Goal: Task Accomplishment & Management: Manage account settings

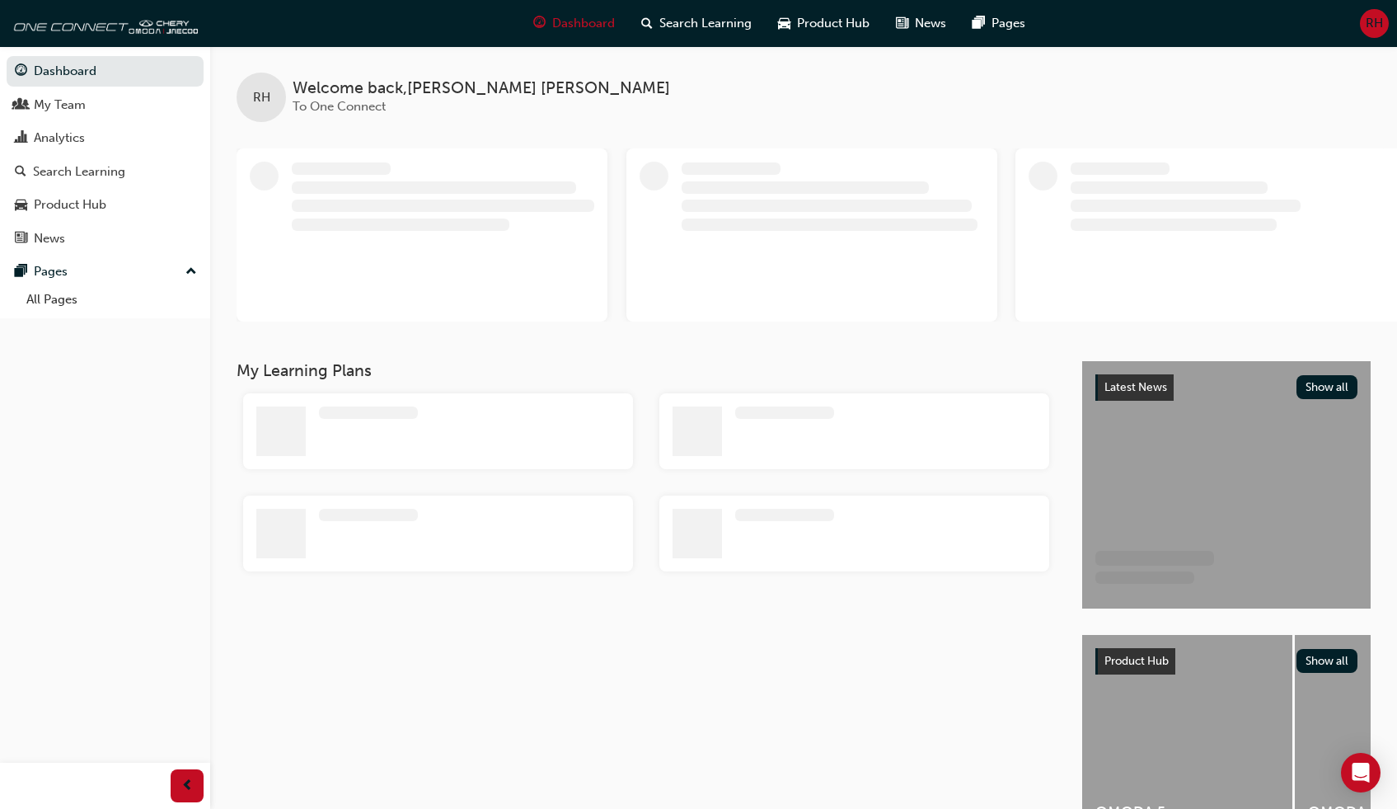
click at [1374, 28] on span "RH" at bounding box center [1374, 23] width 17 height 19
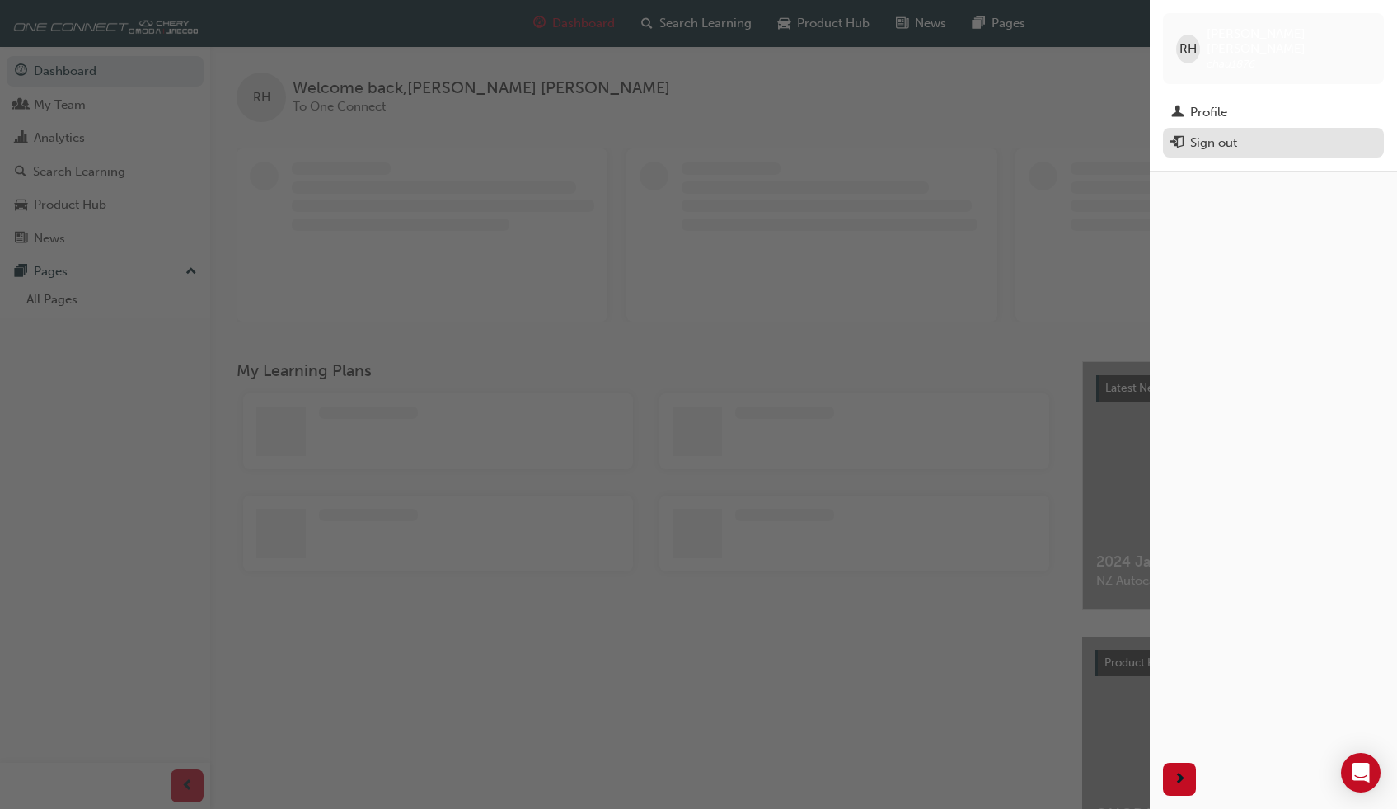
click at [1219, 134] on div "Sign out" at bounding box center [1213, 143] width 47 height 19
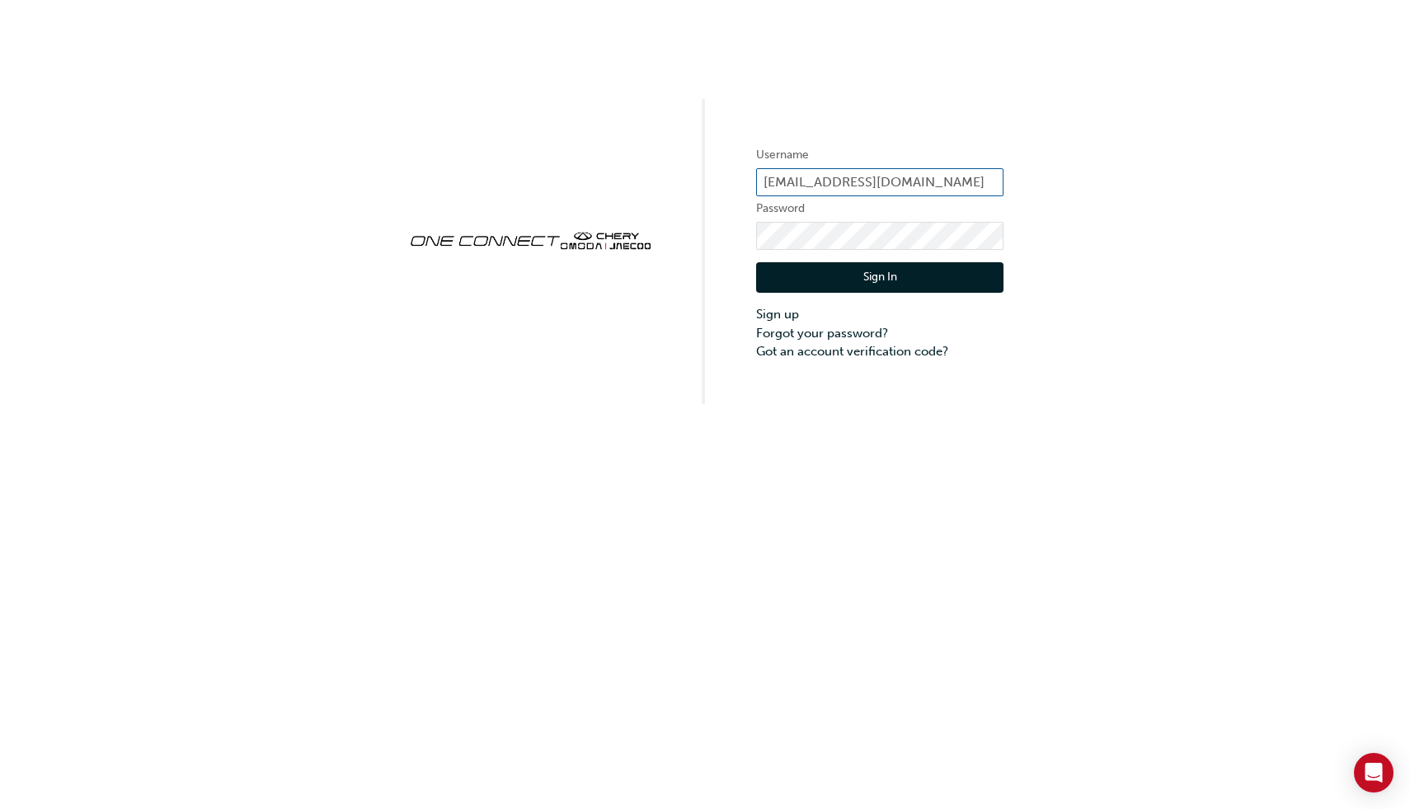
click at [948, 184] on input "workshop@cherymelville.com.au" at bounding box center [879, 182] width 247 height 28
drag, startPoint x: 970, startPoint y: 181, endPoint x: 706, endPoint y: 178, distance: 263.8
click at [706, 178] on div "Username workshop@cherymelville.com.au Password Sign In Sign up Forgot your pas…" at bounding box center [705, 202] width 1410 height 404
drag, startPoint x: 984, startPoint y: 177, endPoint x: 656, endPoint y: 156, distance: 328.0
click at [655, 156] on div "Username workshop@cherymelville.com.au Password Sign In Sign up Forgot your pas…" at bounding box center [705, 202] width 1410 height 404
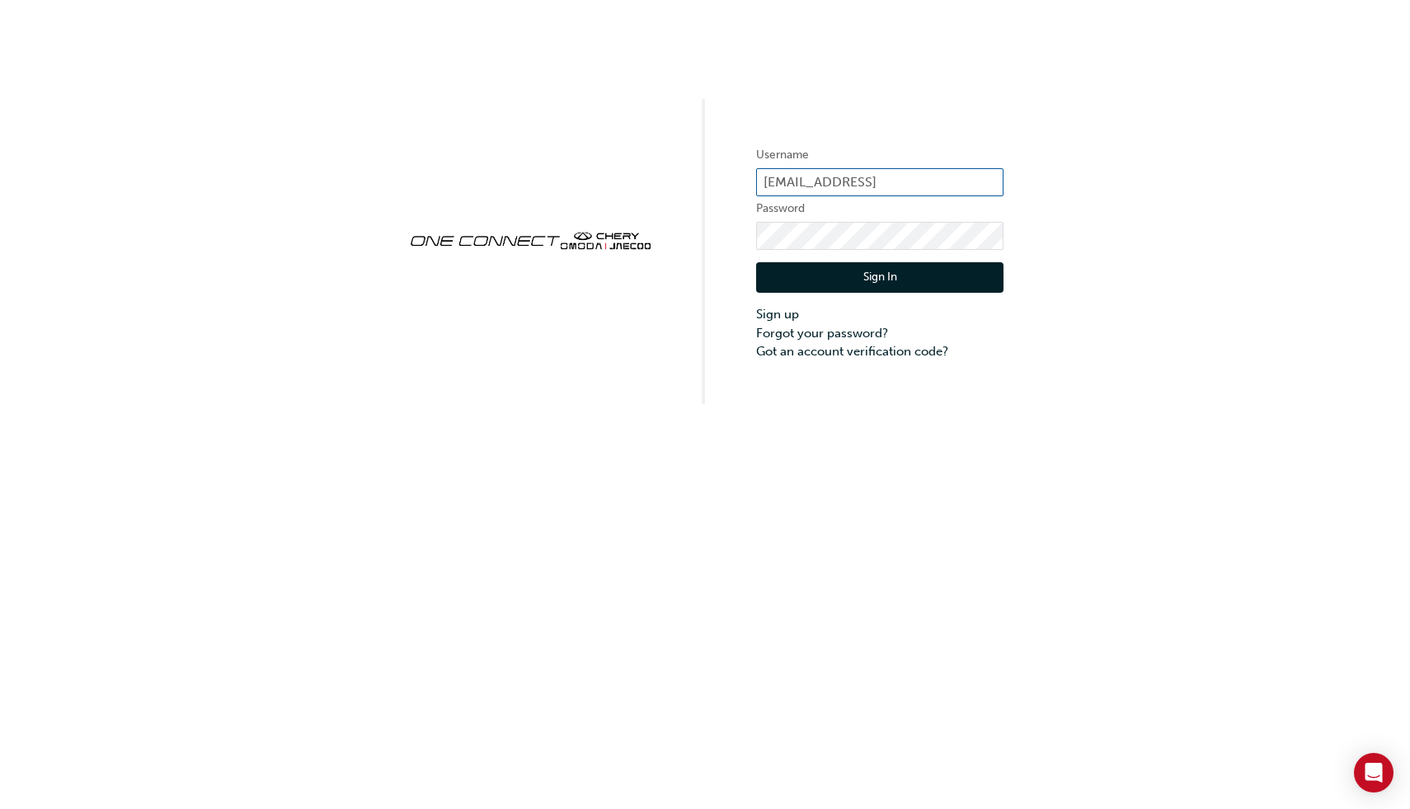
type input "jhobhe@gmail.comn"
click at [560, 352] on div "Username jhobhe@gmail.comn Password Sign In Sign up Forgot your password? Got a…" at bounding box center [705, 202] width 1410 height 404
click at [857, 281] on button "Sign In" at bounding box center [879, 277] width 247 height 31
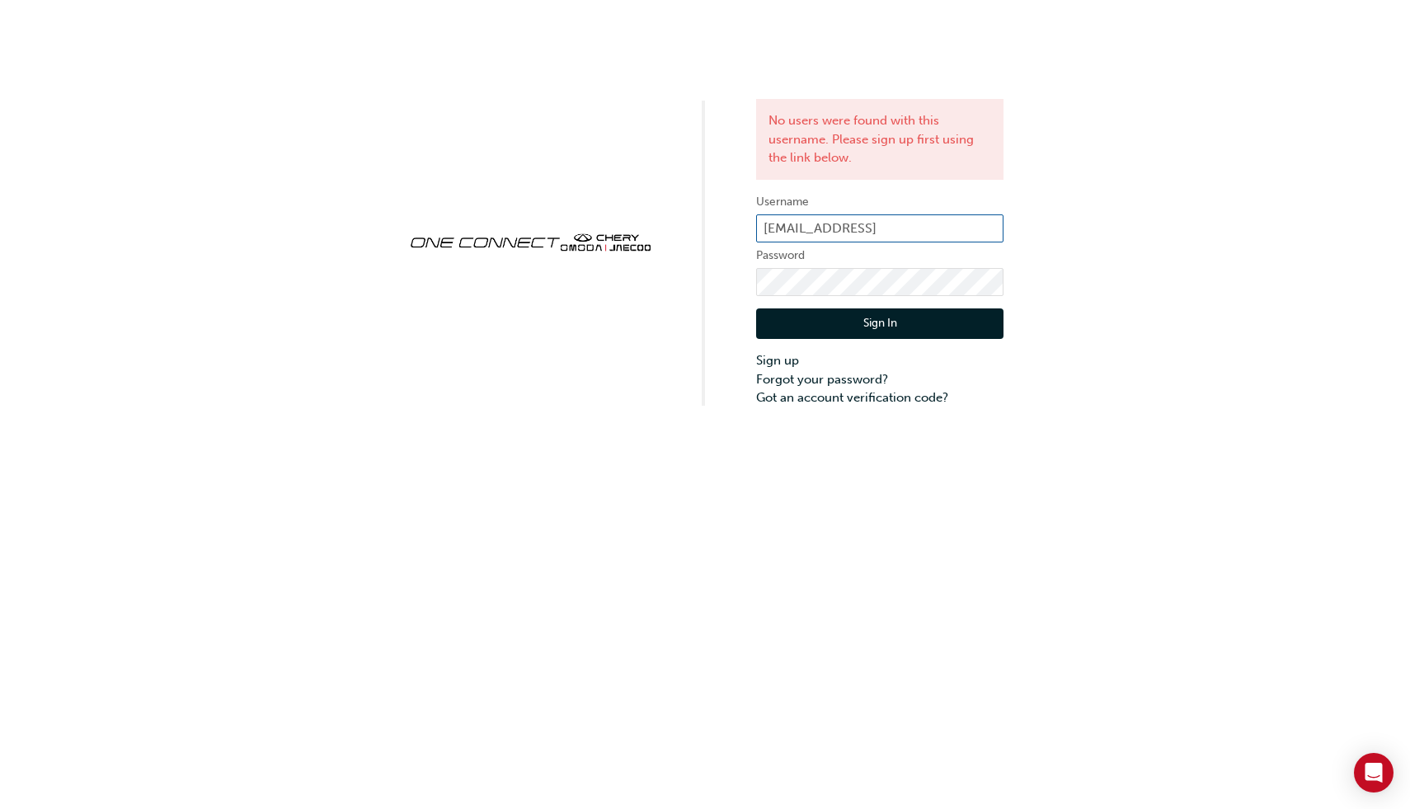
click at [906, 233] on input "jhobhe@gmail.comn" at bounding box center [879, 228] width 247 height 28
type input "jhobhe@gmail.com"
click at [897, 327] on button "Sign In" at bounding box center [879, 323] width 247 height 31
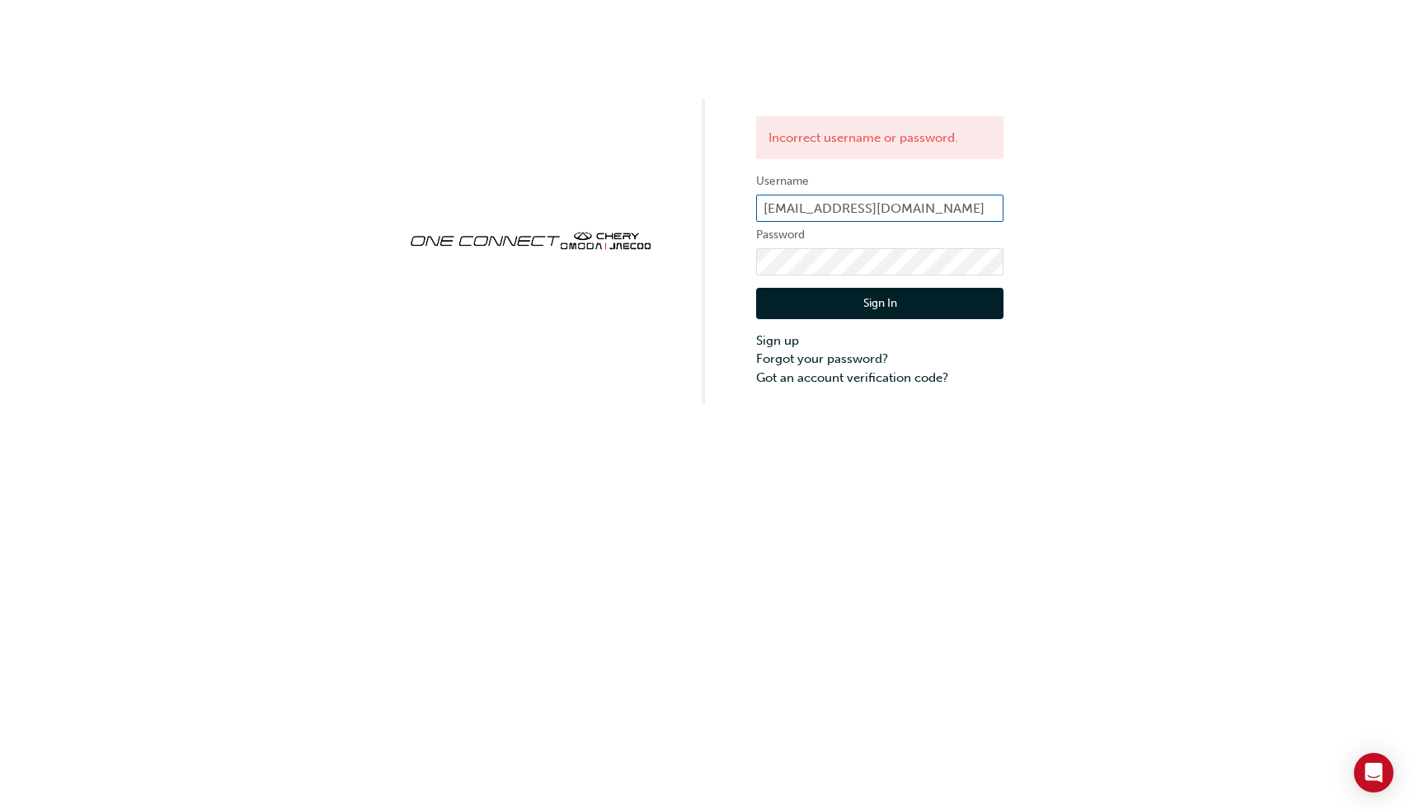
click at [890, 207] on input "jhobhe@gmail.com" at bounding box center [879, 209] width 247 height 28
drag, startPoint x: 686, startPoint y: 206, endPoint x: 655, endPoint y: 206, distance: 31.3
click at [655, 206] on div "Incorrect username or password. Username jhobhe@gmail.com Password Sign In Sign…" at bounding box center [705, 202] width 1410 height 404
type input "o"
type input "one00345"
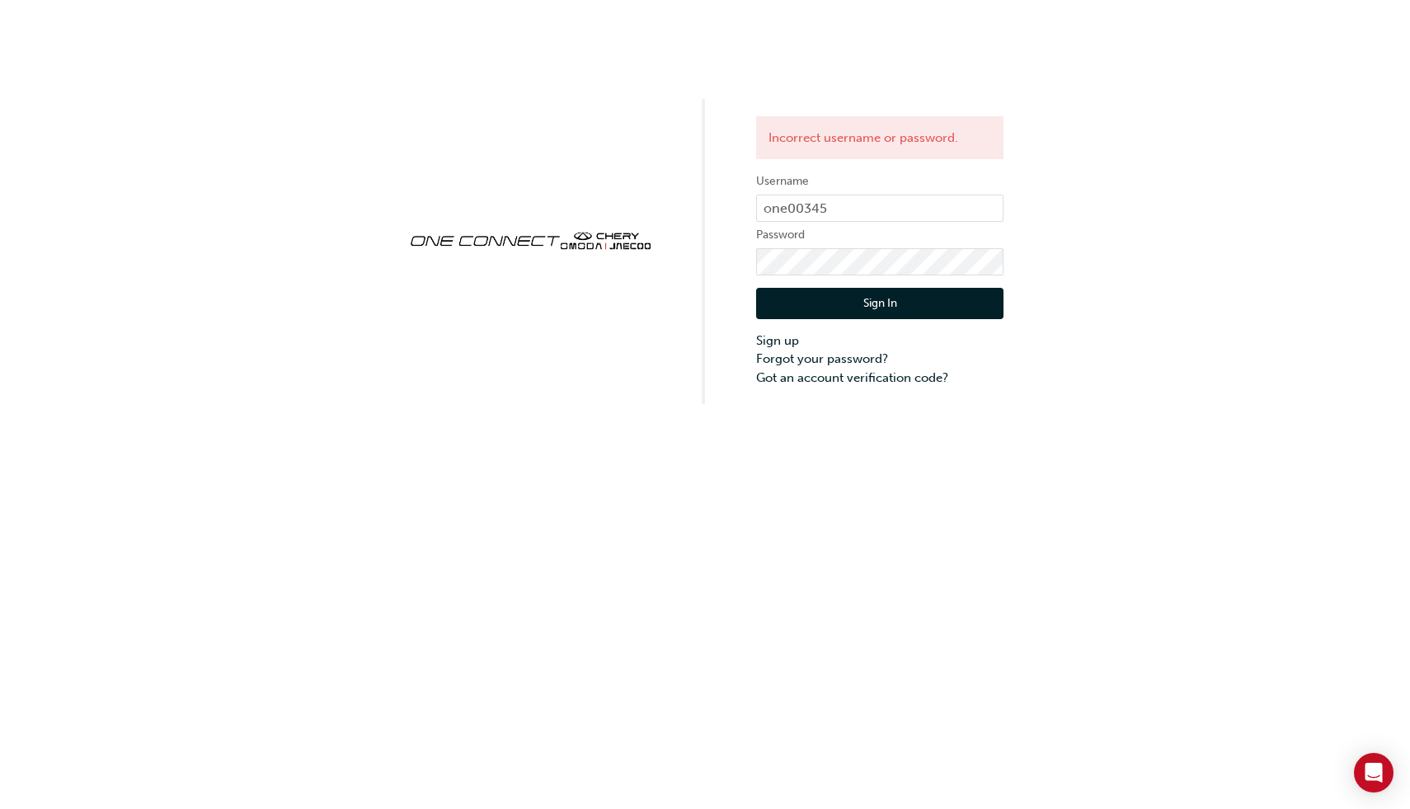
click at [857, 308] on button "Sign In" at bounding box center [879, 303] width 247 height 31
click at [840, 206] on input "one00345" at bounding box center [879, 209] width 247 height 28
type input "o"
type input "Jonathan Valenciano"
click at [821, 305] on button "Sign In" at bounding box center [879, 303] width 247 height 31
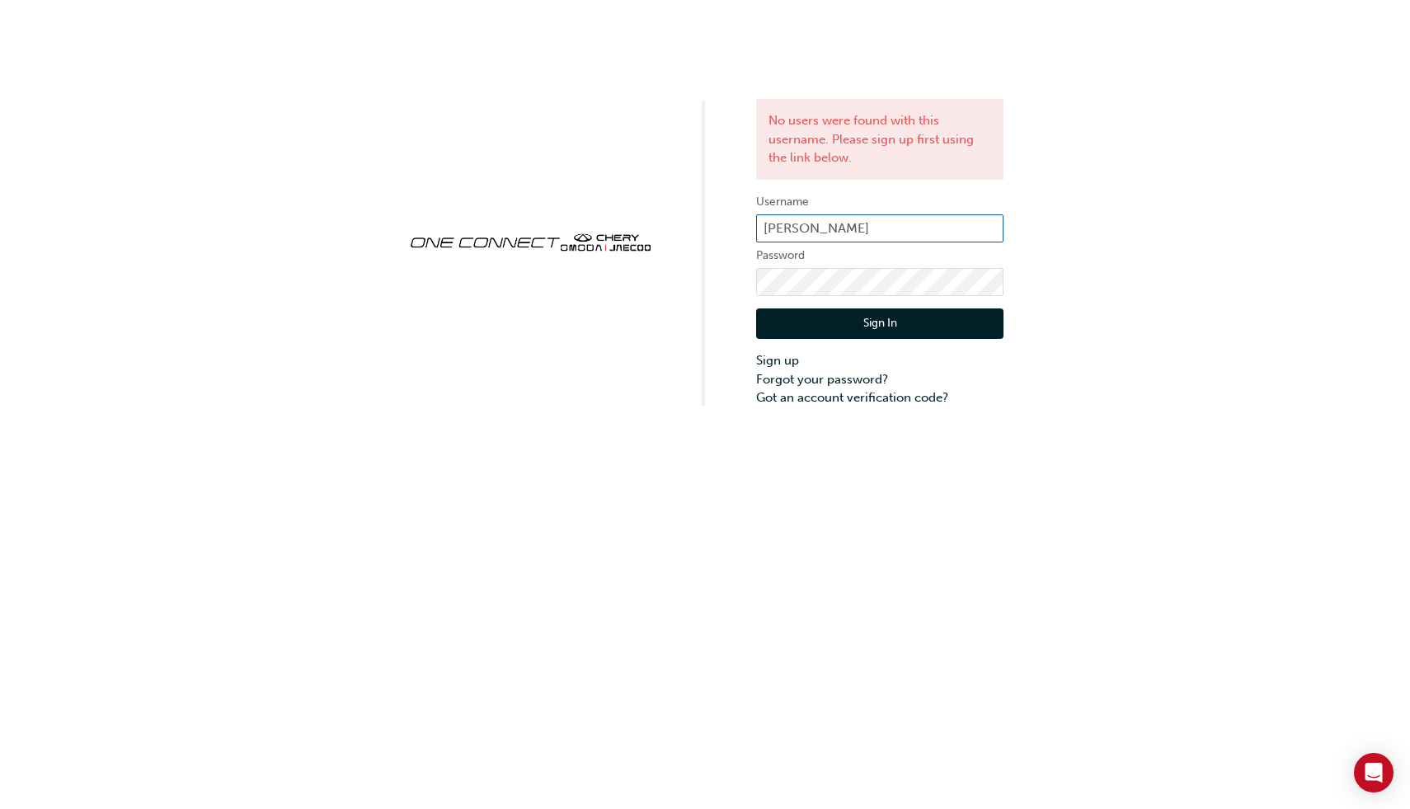
click at [916, 233] on input "Jonathan Valenciano" at bounding box center [879, 228] width 247 height 28
drag, startPoint x: 869, startPoint y: 223, endPoint x: 682, endPoint y: 194, distance: 189.5
click at [683, 195] on div "No users were found with this username. Please sign up first using the link bel…" at bounding box center [705, 203] width 1410 height 407
type input "jhobhe@gmail.com"
click at [434, 714] on div "No users were found with this username. Please sign up first using the link bel…" at bounding box center [705, 404] width 1410 height 809
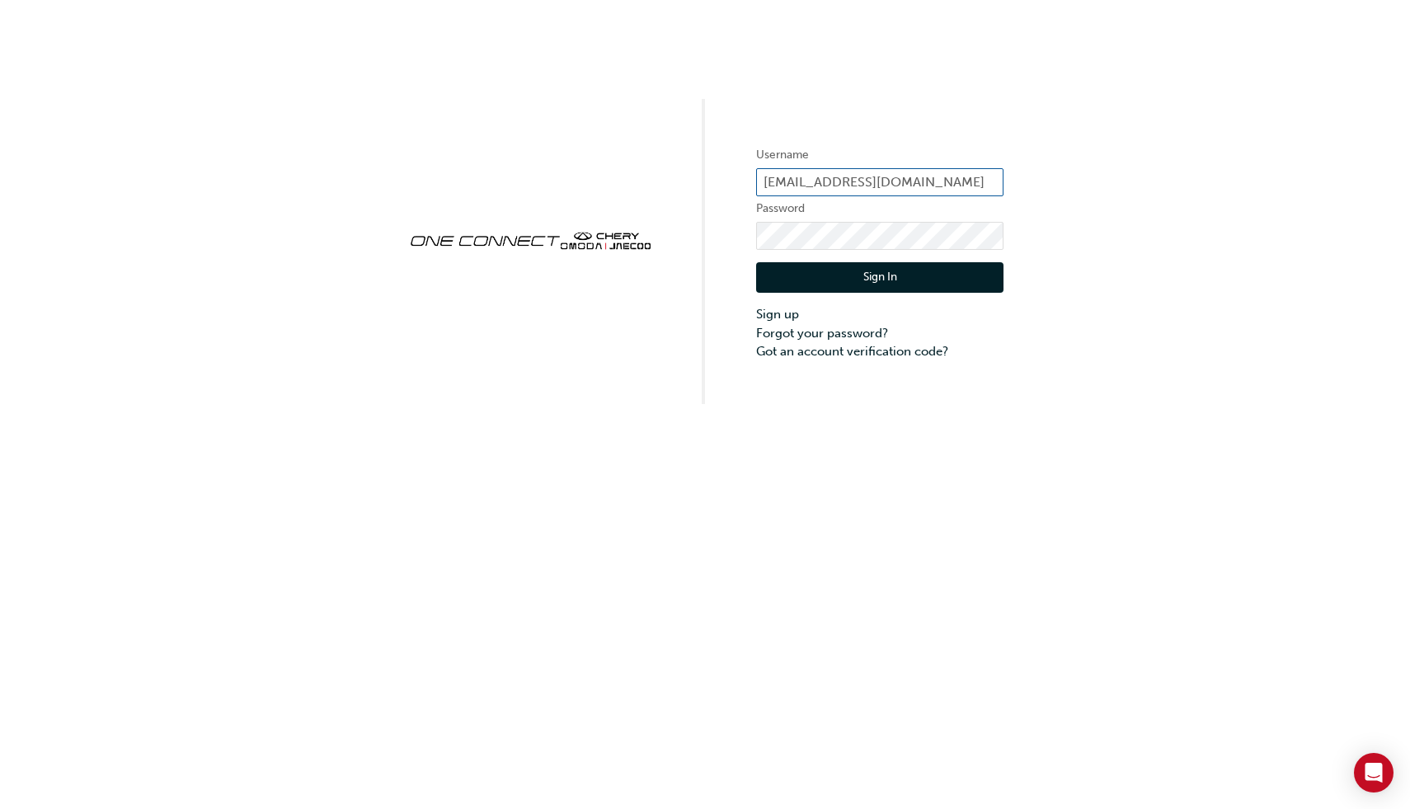
click at [946, 183] on input "[EMAIL_ADDRESS][DOMAIN_NAME]" at bounding box center [879, 182] width 247 height 28
drag, startPoint x: 981, startPoint y: 181, endPoint x: 727, endPoint y: 176, distance: 254.0
click at [726, 176] on div "Username [EMAIL_ADDRESS][DOMAIN_NAME] Password Sign In Sign up Forgot your pass…" at bounding box center [705, 202] width 1410 height 404
type input "jhobhe@yahoo.com"
click at [661, 393] on div "Username jhobhe@yahoo.com Password Sign In Sign up Forgot your password? Got an…" at bounding box center [705, 202] width 1410 height 404
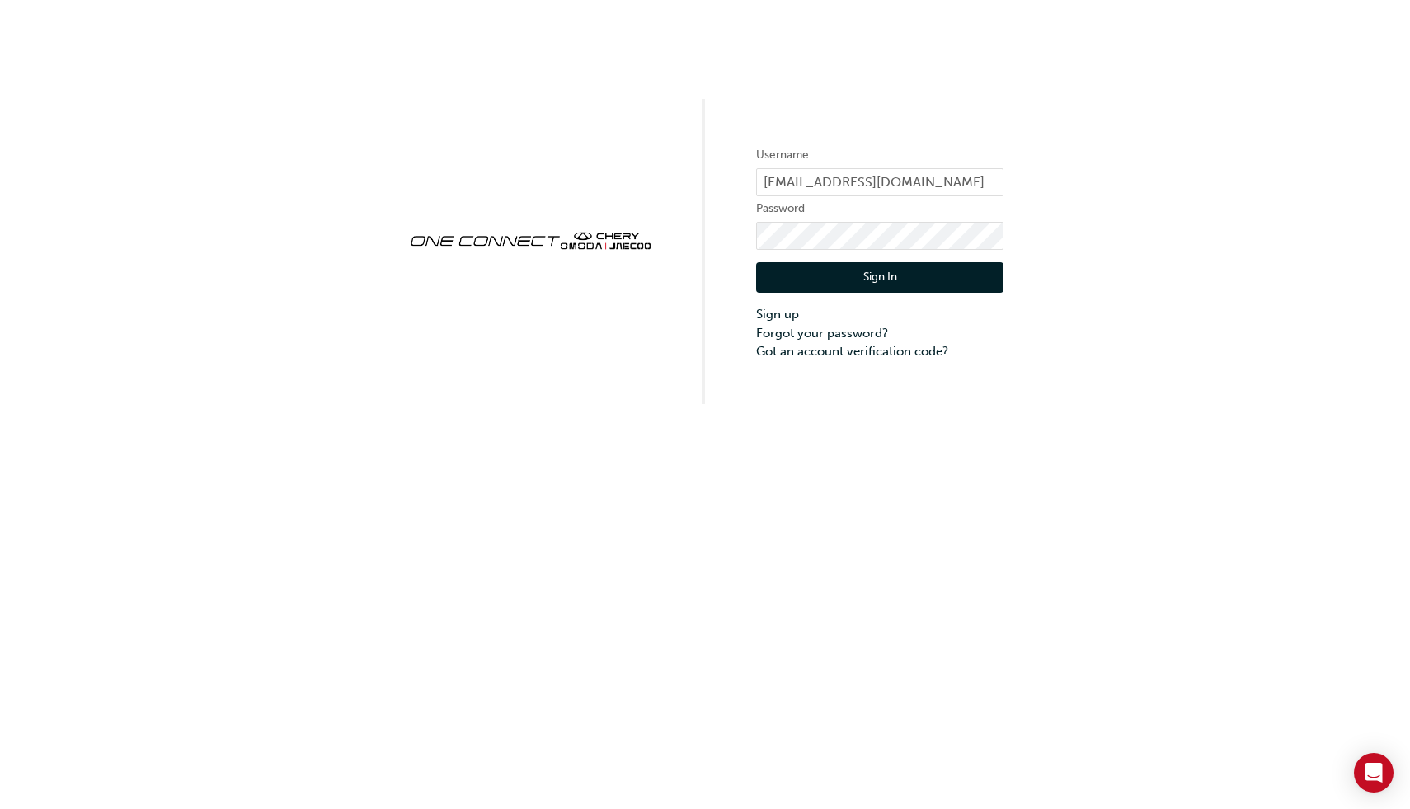
click at [821, 279] on button "Sign In" at bounding box center [879, 277] width 247 height 31
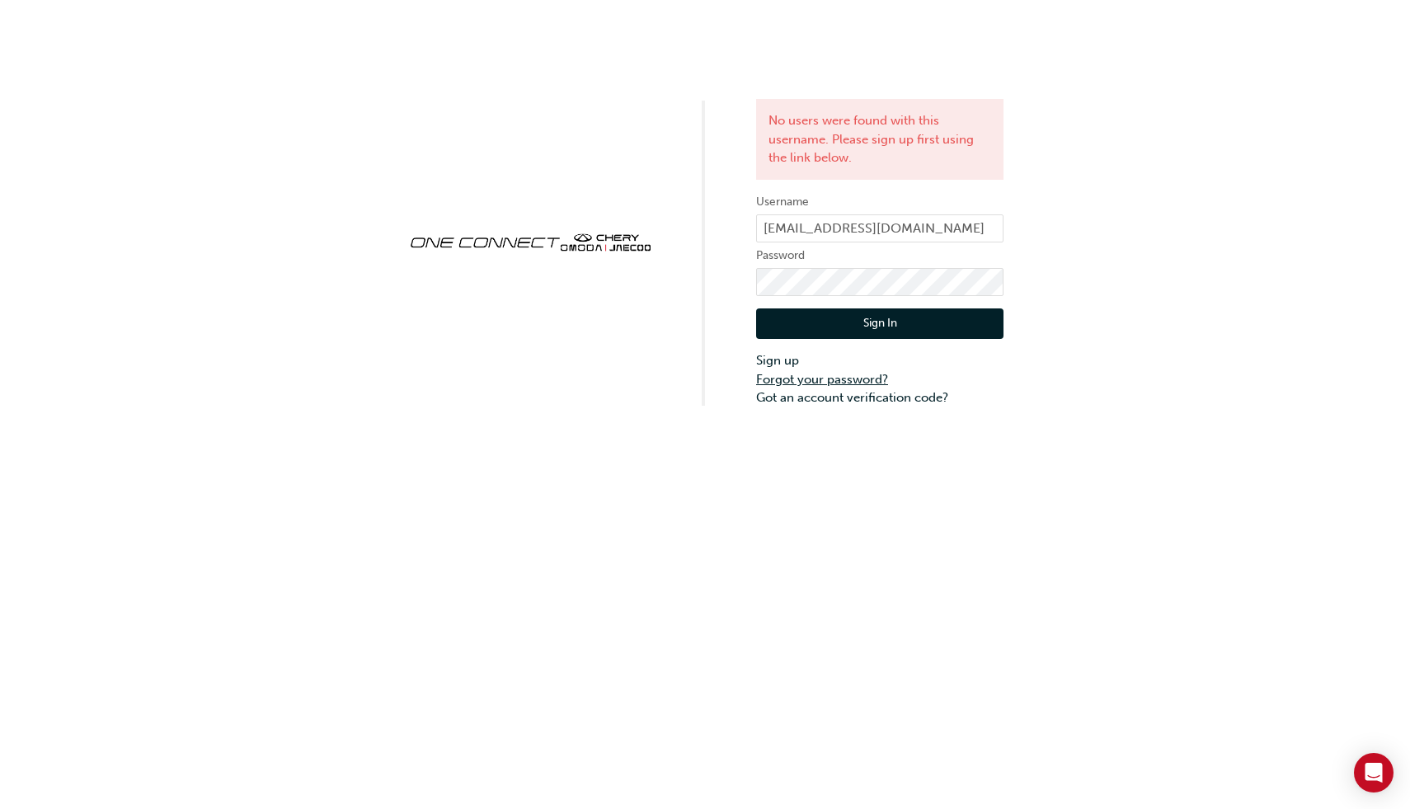
click at [810, 382] on link "Forgot your password?" at bounding box center [879, 379] width 247 height 19
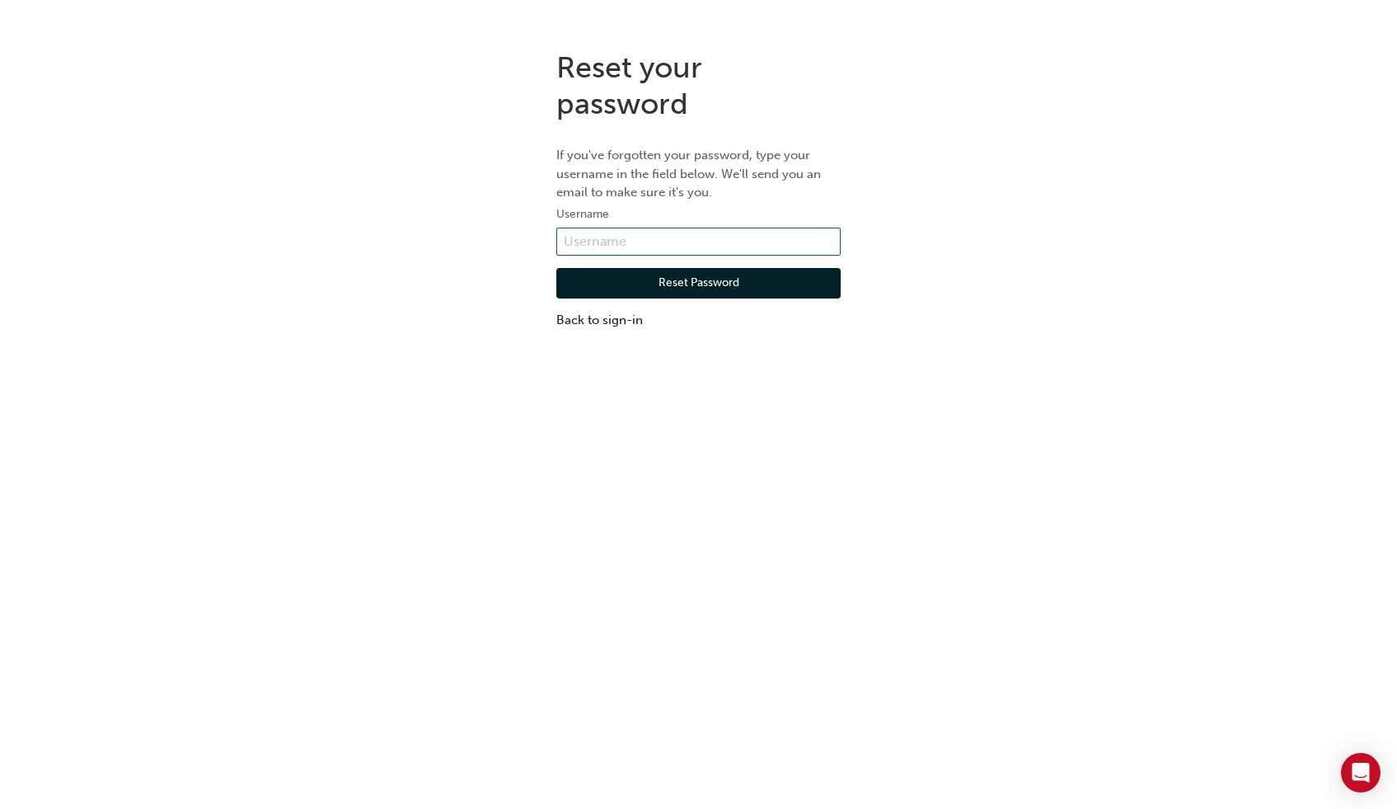
click at [636, 237] on input "text" at bounding box center [698, 242] width 284 height 28
type input "jhobhe@gmail.com"
click at [687, 287] on button "Reset Password" at bounding box center [698, 283] width 284 height 31
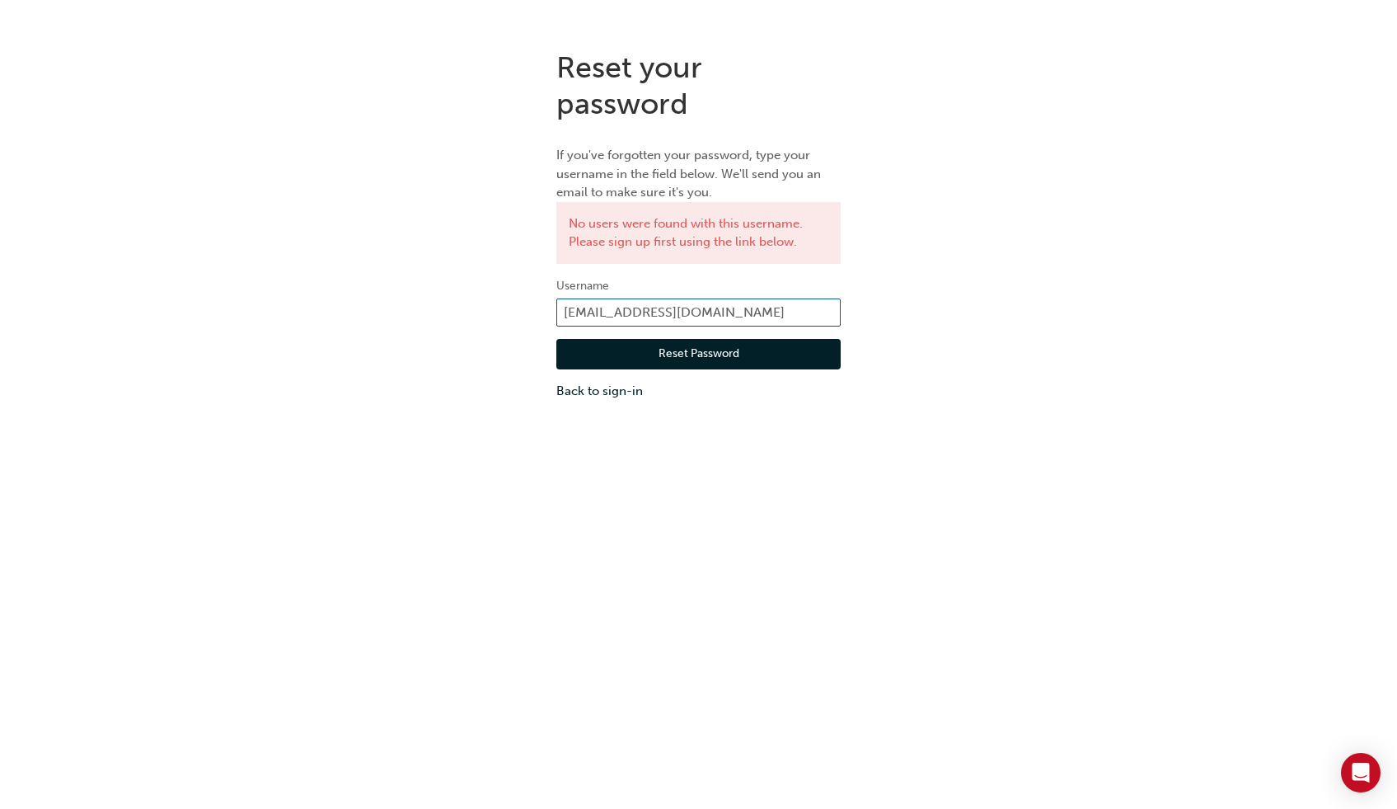
click at [730, 308] on input "jhobhe@gmail.com" at bounding box center [698, 312] width 284 height 28
drag, startPoint x: 661, startPoint y: 303, endPoint x: 467, endPoint y: 287, distance: 195.3
click at [467, 287] on div "Reset your password If you've forgotten your password, type your username in th…" at bounding box center [698, 225] width 1397 height 376
type input "one00345"
click at [646, 354] on button "Reset Password" at bounding box center [698, 354] width 284 height 31
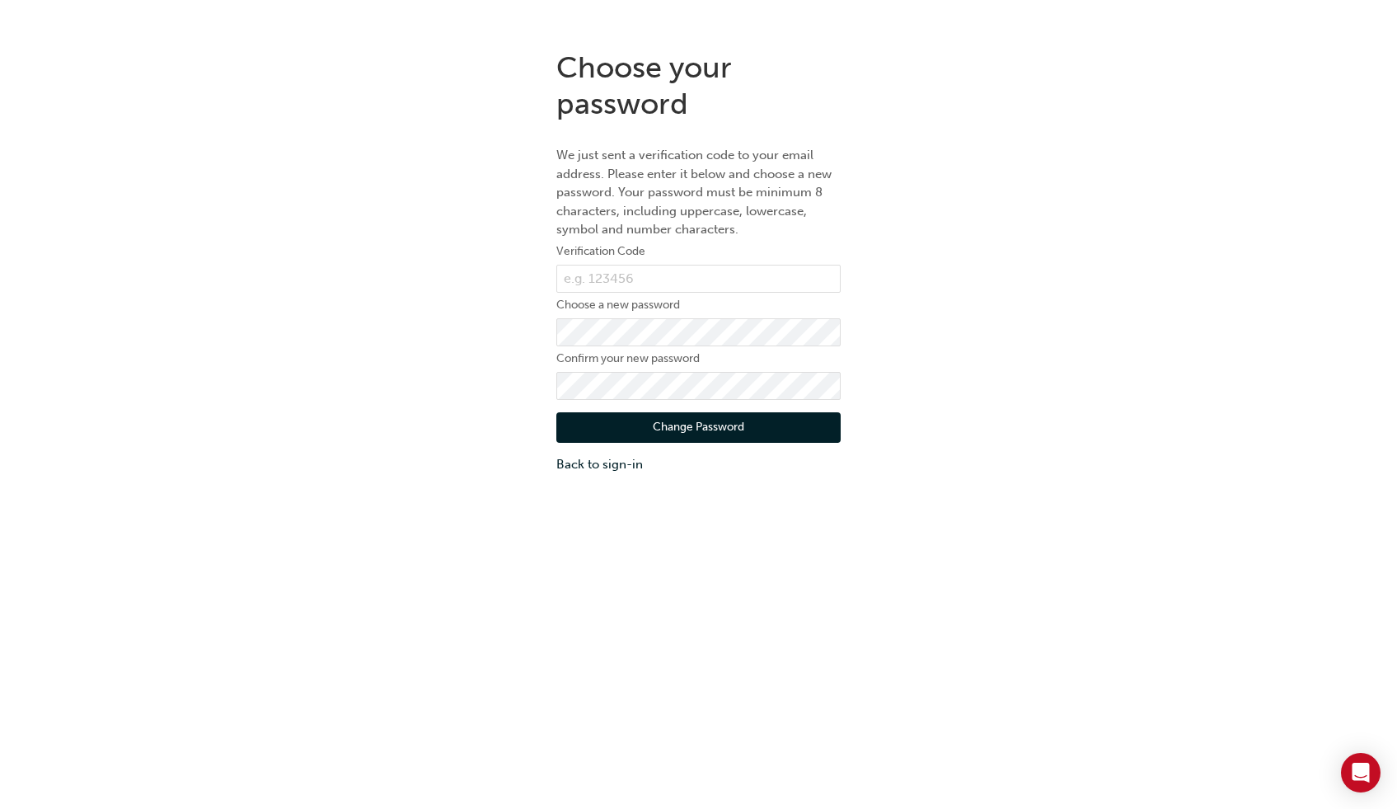
click at [510, 257] on div "Choose your password We just sent a verification code to your email address. Pl…" at bounding box center [698, 261] width 1397 height 449
click at [617, 284] on input "text" at bounding box center [698, 279] width 284 height 28
type input "874489"
click at [403, 499] on div "Choose your password We just sent a verification code to your email address. Pl…" at bounding box center [698, 441] width 1397 height 809
click at [669, 423] on button "Change Password" at bounding box center [698, 427] width 284 height 31
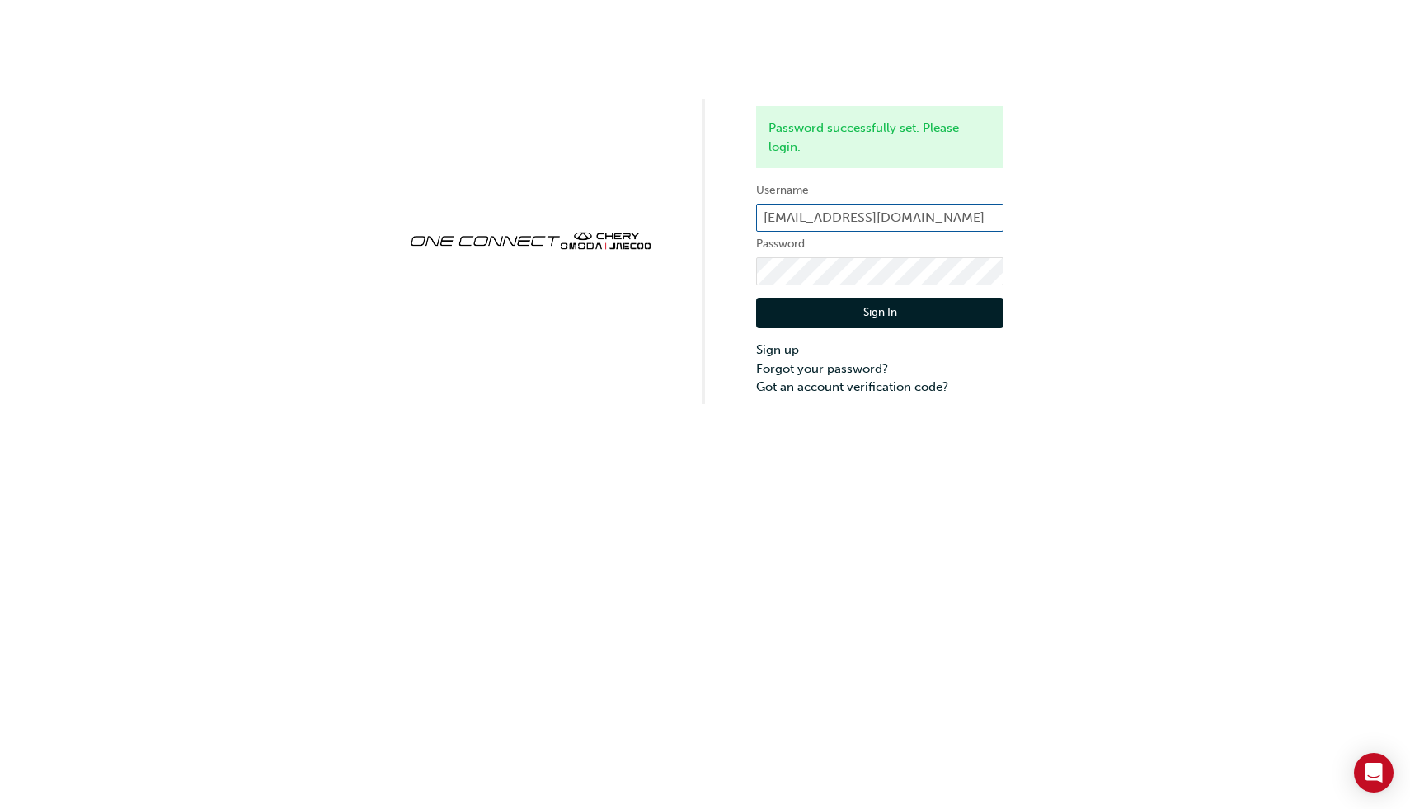
click at [979, 216] on input "workshop@cherymelville.com.au" at bounding box center [879, 218] width 247 height 28
drag, startPoint x: 979, startPoint y: 217, endPoint x: 744, endPoint y: 207, distance: 235.2
click at [744, 207] on div "Password successfully set. Please login. Username workshop@cherymelville.com.au…" at bounding box center [705, 202] width 1410 height 404
type input "one00345"
click at [794, 309] on button "Sign In" at bounding box center [879, 313] width 247 height 31
